Goal: Task Accomplishment & Management: Use online tool/utility

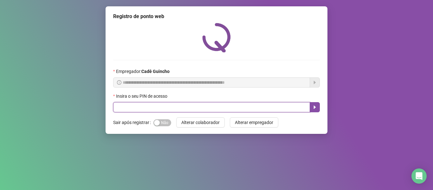
click at [151, 107] on input "text" at bounding box center [211, 107] width 197 height 10
type input "*****"
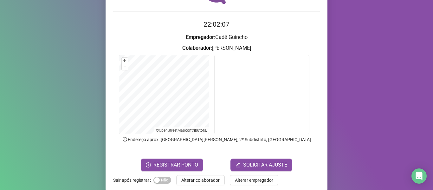
scroll to position [58, 0]
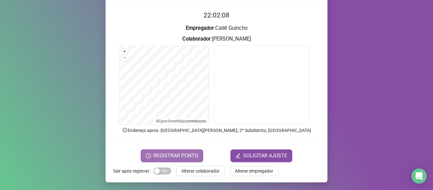
click at [169, 155] on span "REGISTRAR PONTO" at bounding box center [175, 156] width 45 height 8
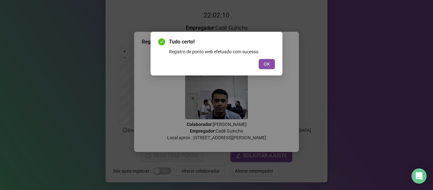
drag, startPoint x: 269, startPoint y: 62, endPoint x: 163, endPoint y: 131, distance: 127.0
click at [266, 63] on span "OK" at bounding box center [267, 64] width 6 height 7
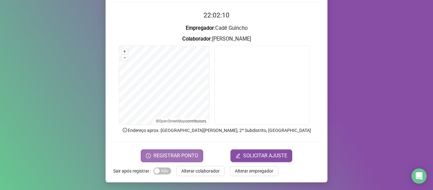
click at [155, 156] on span "REGISTRAR PONTO" at bounding box center [175, 156] width 45 height 8
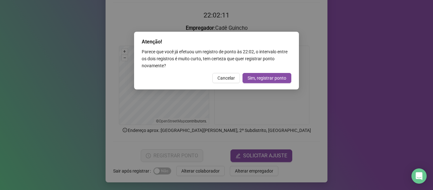
drag, startPoint x: 232, startPoint y: 80, endPoint x: 229, endPoint y: 82, distance: 4.0
click at [232, 79] on span "Cancelar" at bounding box center [225, 77] width 17 height 7
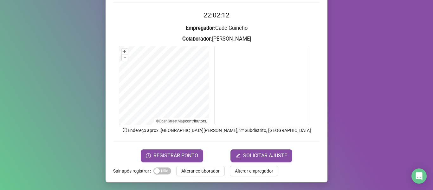
drag, startPoint x: 176, startPoint y: 155, endPoint x: 177, endPoint y: 147, distance: 8.0
click at [175, 155] on span "REGISTRAR PONTO" at bounding box center [175, 156] width 45 height 8
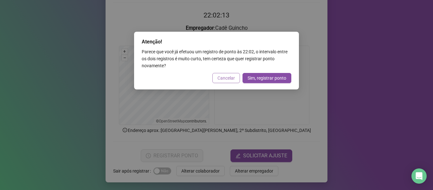
click at [220, 77] on span "Cancelar" at bounding box center [225, 77] width 17 height 7
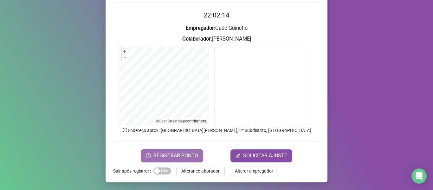
click at [170, 153] on span "REGISTRAR PONTO" at bounding box center [175, 156] width 45 height 8
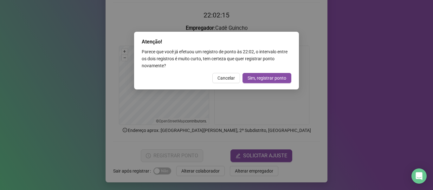
click at [227, 78] on span "Cancelar" at bounding box center [225, 77] width 17 height 7
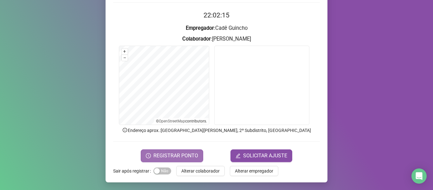
click at [176, 151] on button "REGISTRAR PONTO" at bounding box center [172, 155] width 62 height 13
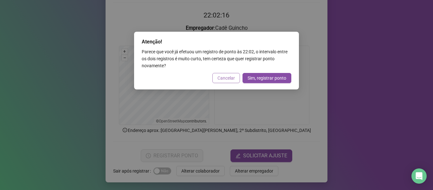
click at [227, 76] on span "Cancelar" at bounding box center [225, 77] width 17 height 7
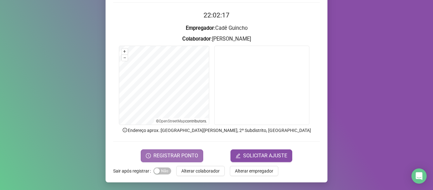
click at [176, 152] on span "REGISTRAR PONTO" at bounding box center [175, 156] width 45 height 8
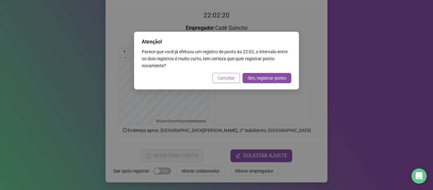
click at [223, 79] on span "Cancelar" at bounding box center [225, 77] width 17 height 7
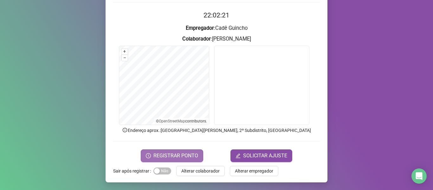
click at [169, 154] on span "REGISTRAR PONTO" at bounding box center [175, 156] width 45 height 8
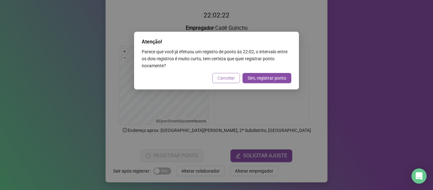
click at [223, 81] on span "Cancelar" at bounding box center [225, 77] width 17 height 7
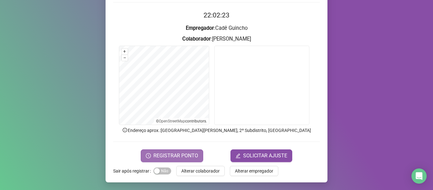
click at [180, 156] on span "REGISTRAR PONTO" at bounding box center [175, 156] width 45 height 8
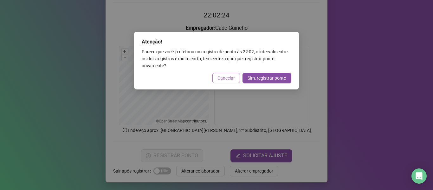
click at [223, 79] on span "Cancelar" at bounding box center [225, 77] width 17 height 7
